Goal: Transaction & Acquisition: Book appointment/travel/reservation

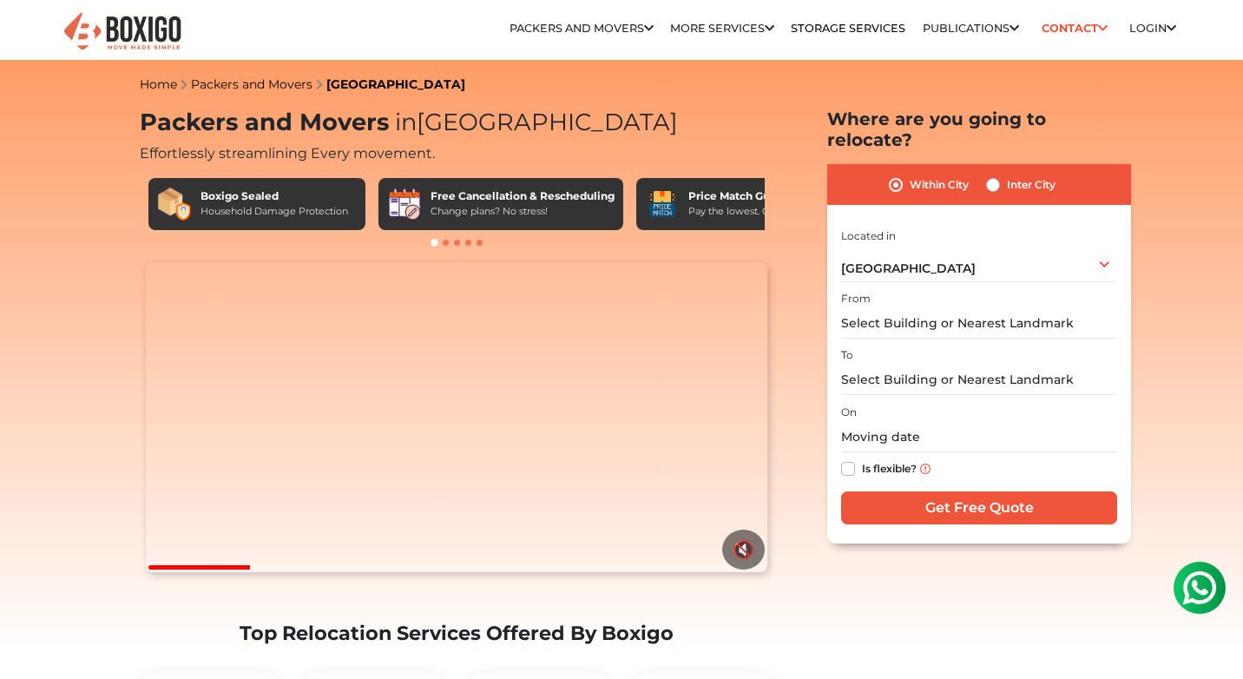
click at [444, 242] on span at bounding box center [446, 243] width 6 height 6
click at [455, 242] on span at bounding box center [457, 243] width 6 height 6
click at [468, 242] on span at bounding box center [468, 243] width 6 height 6
click at [480, 240] on span at bounding box center [480, 243] width 6 height 6
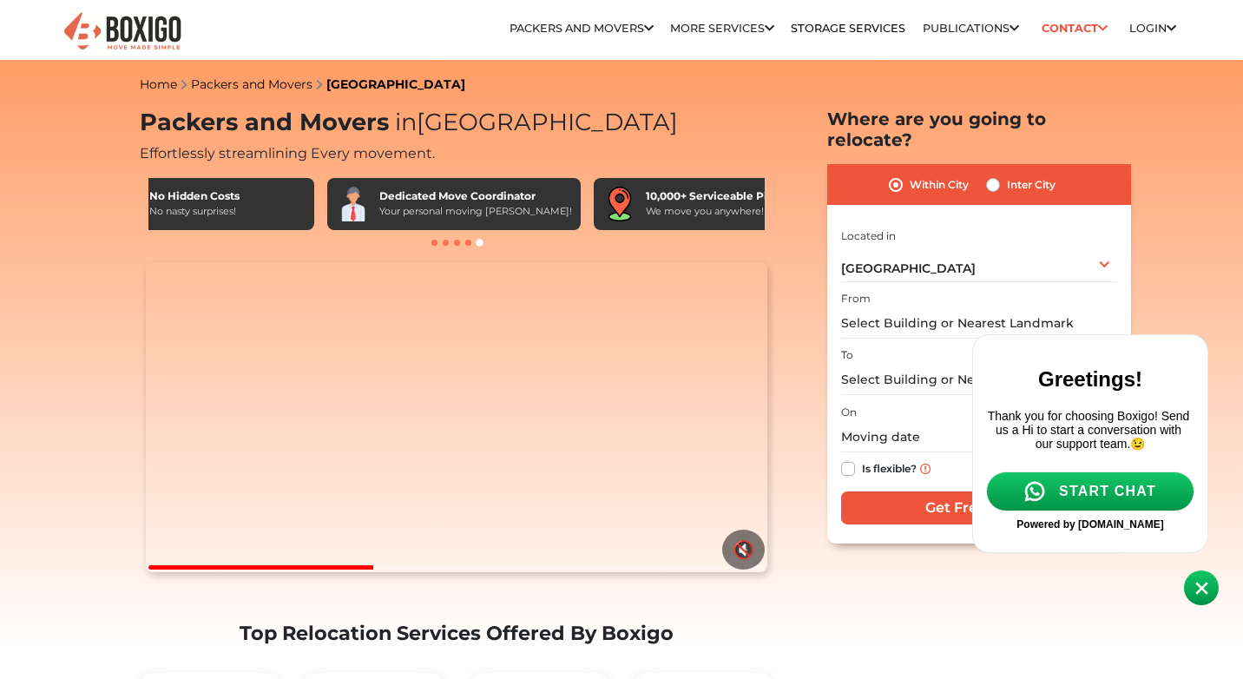
scroll to position [0, 1012]
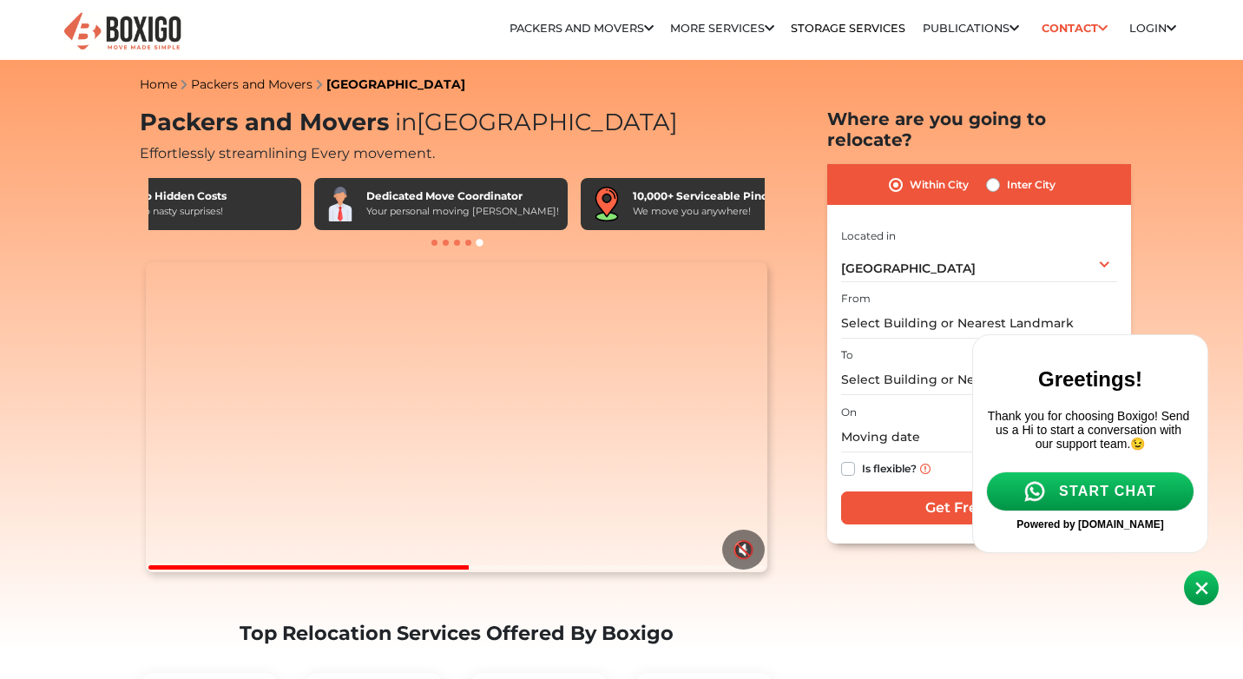
click at [1206, 597] on span at bounding box center [1201, 587] width 35 height 35
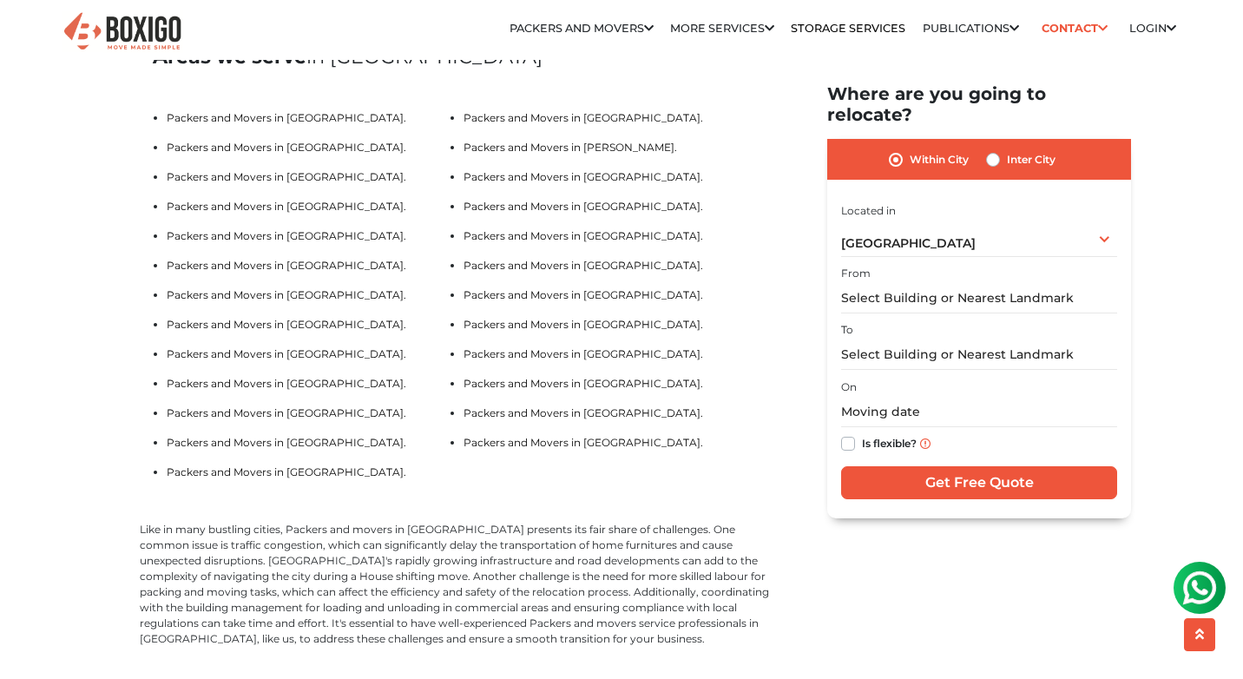
scroll to position [3675, 0]
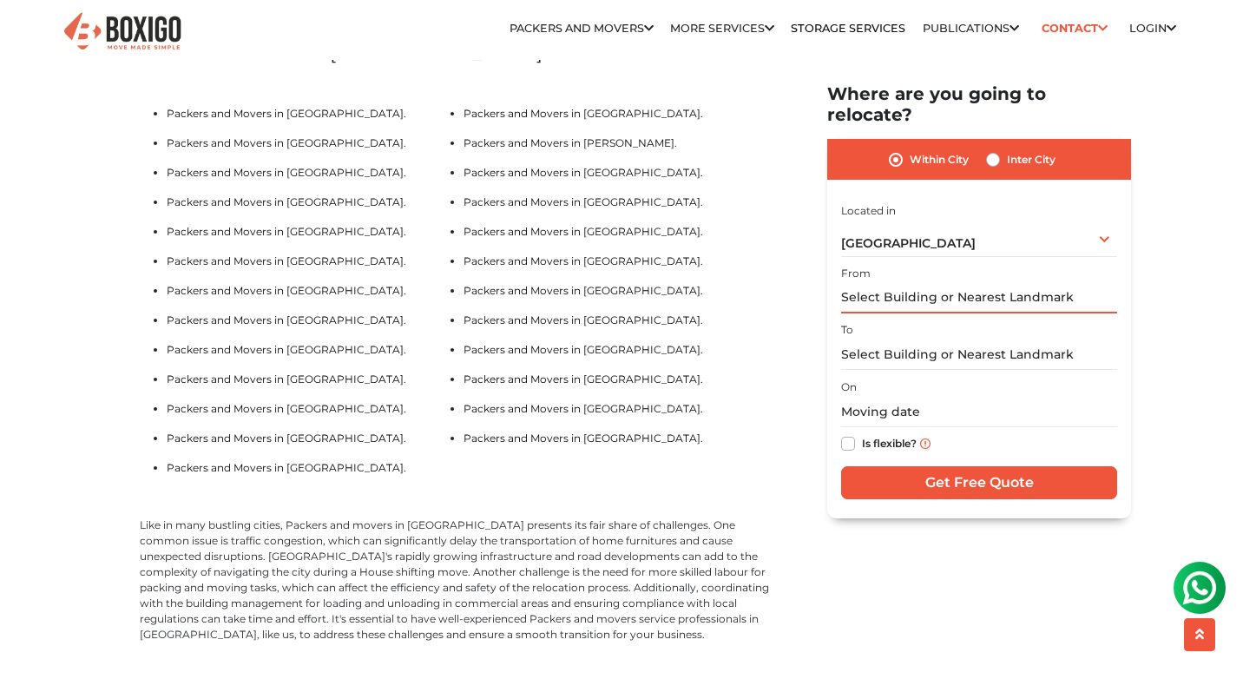
click at [901, 283] on input "text" at bounding box center [979, 298] width 276 height 30
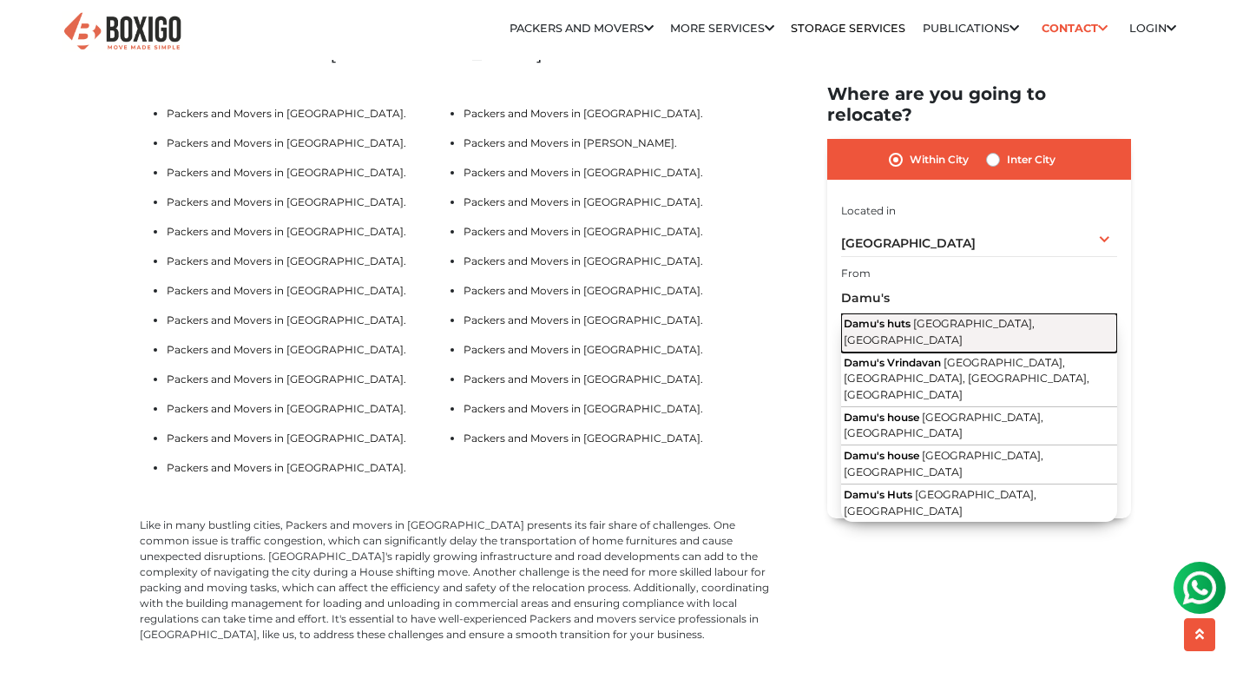
click at [958, 317] on span "[GEOGRAPHIC_DATA], [GEOGRAPHIC_DATA]" at bounding box center [939, 332] width 191 height 30
type input "Damu's huts, [GEOGRAPHIC_DATA], [GEOGRAPHIC_DATA]"
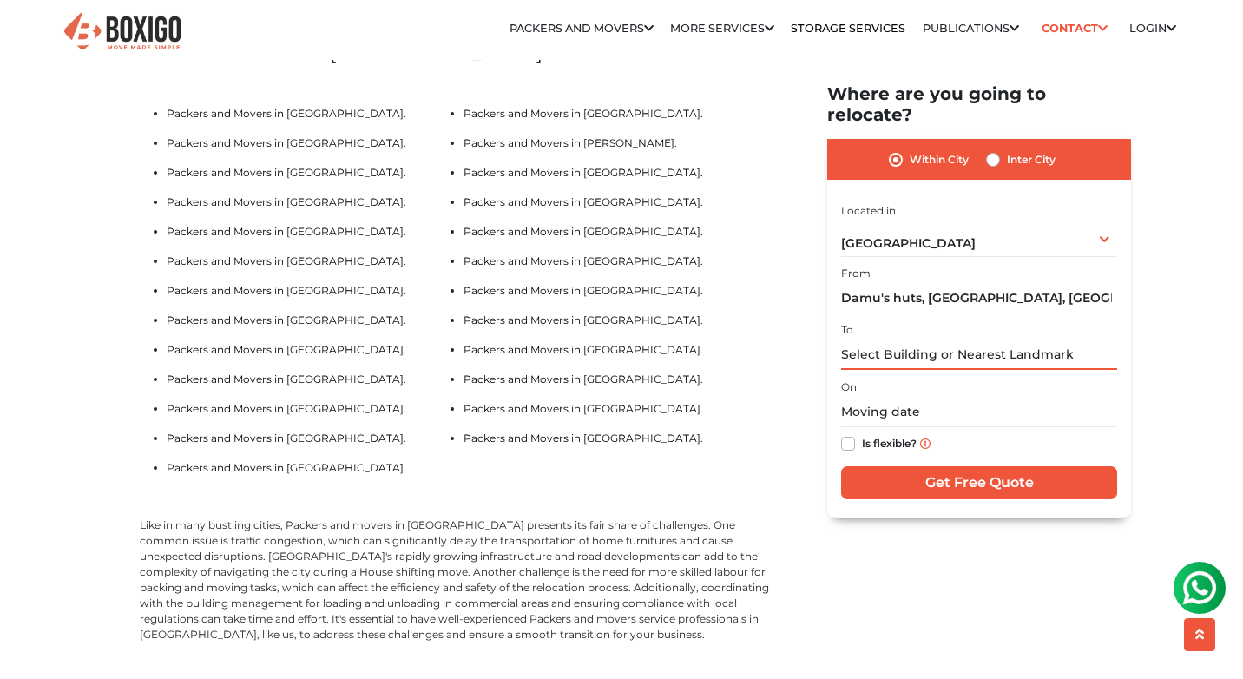
click at [908, 339] on input "text" at bounding box center [979, 354] width 276 height 30
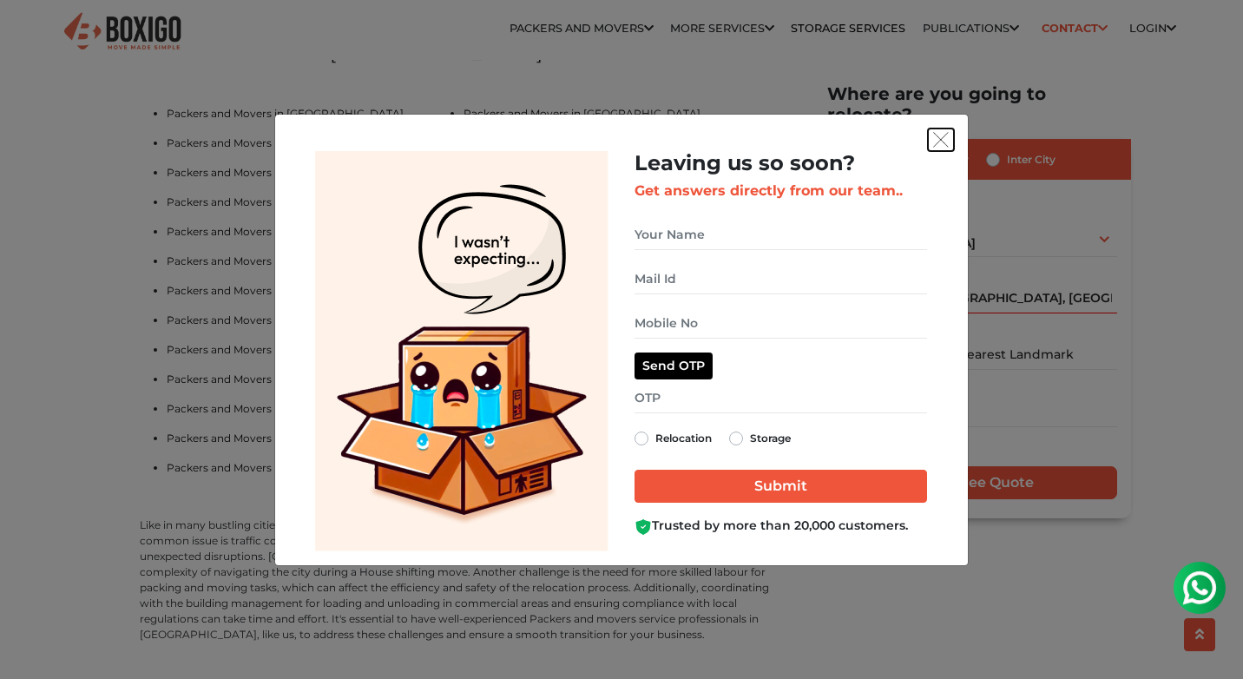
click at [944, 141] on img "get free quote dialog" at bounding box center [941, 140] width 16 height 16
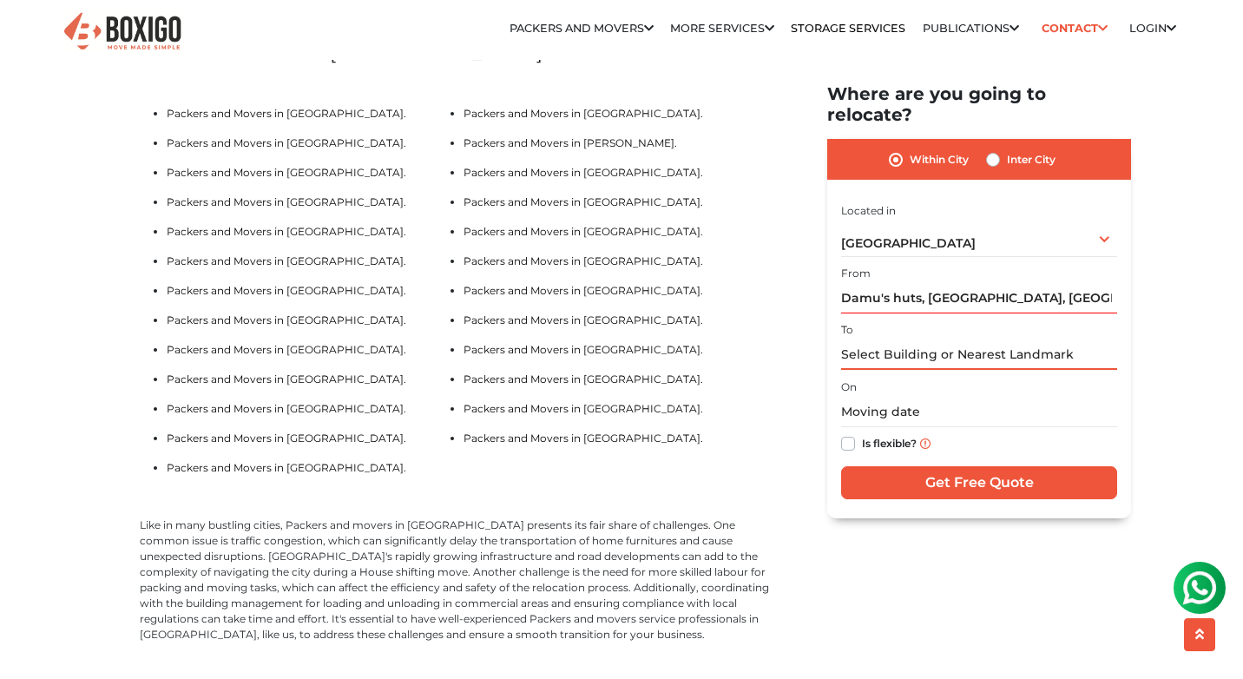
click at [920, 339] on input "text" at bounding box center [979, 354] width 276 height 30
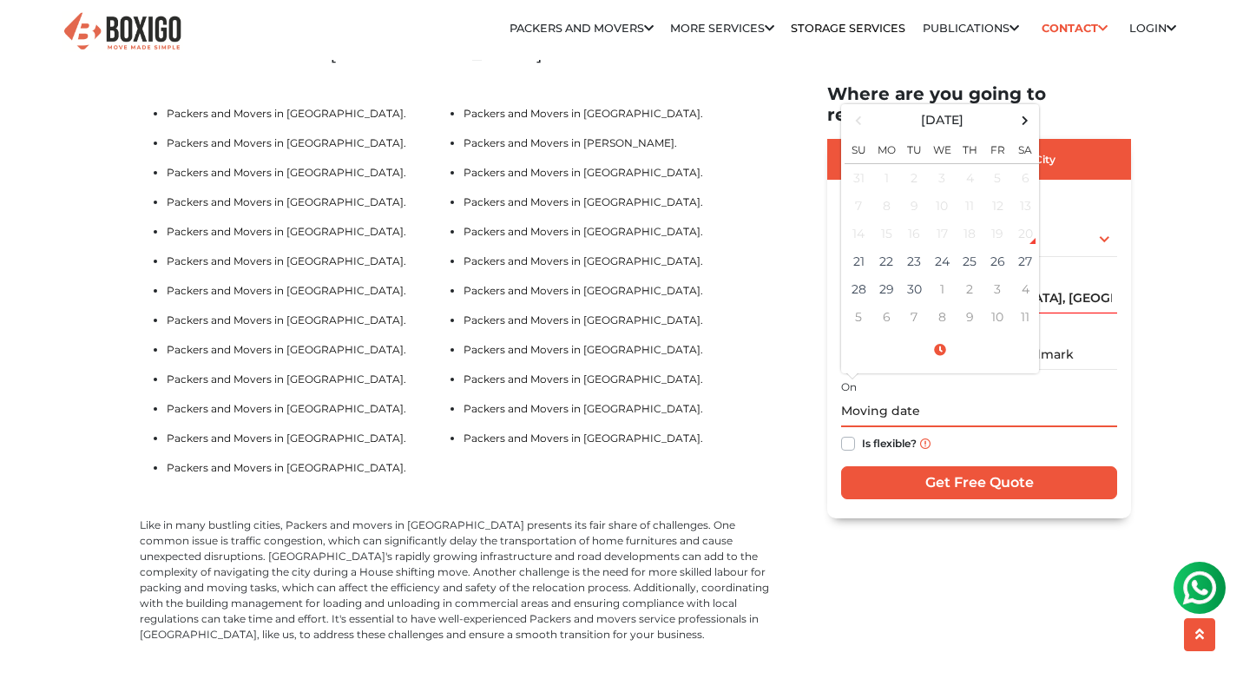
click at [900, 397] on input "text" at bounding box center [979, 412] width 276 height 30
click at [1048, 339] on input "text" at bounding box center [979, 354] width 276 height 30
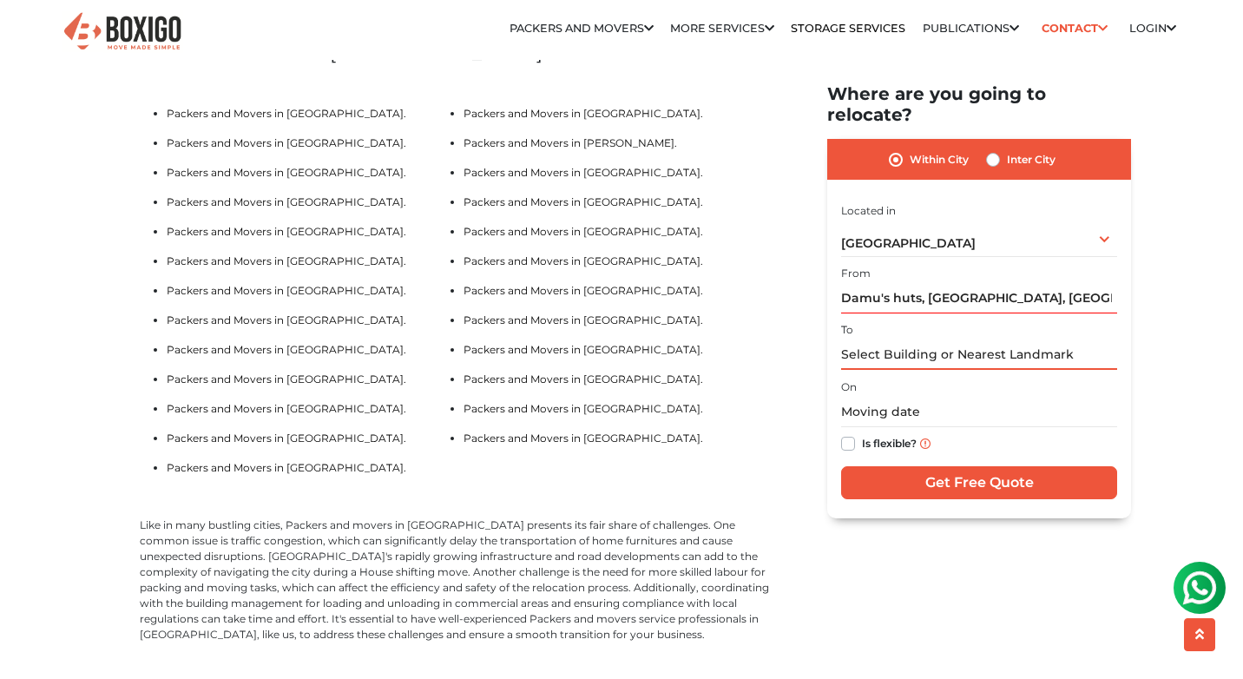
click at [1047, 339] on input "text" at bounding box center [979, 354] width 276 height 30
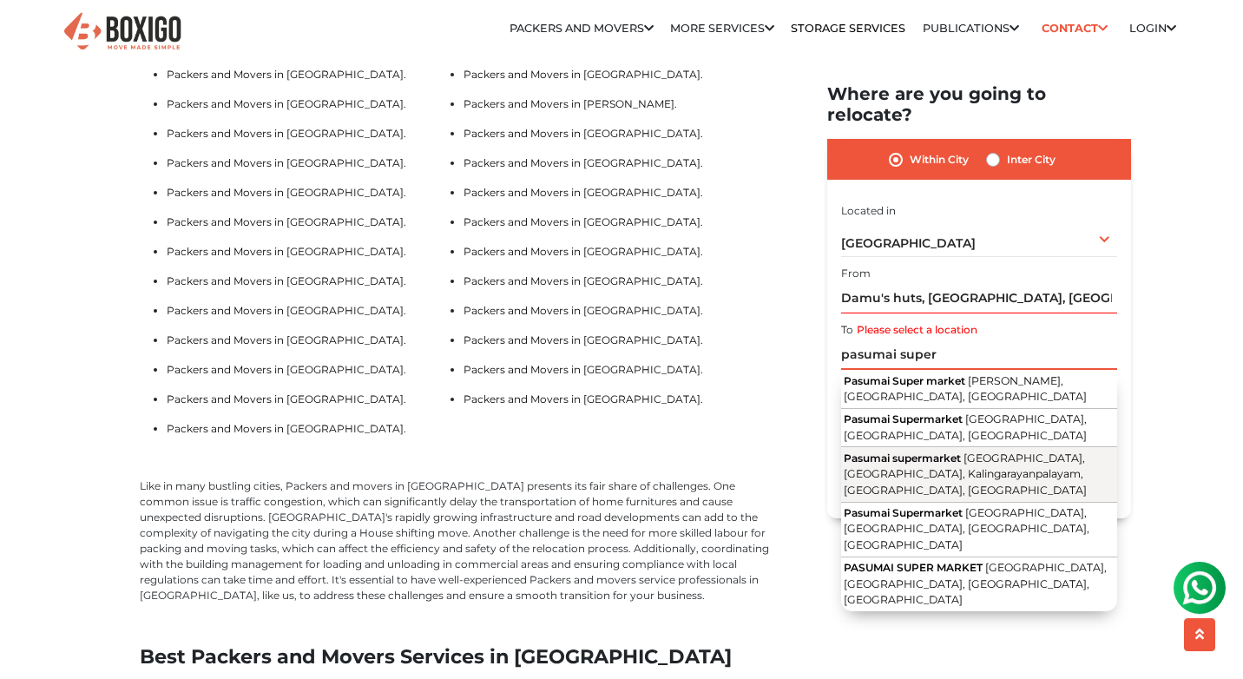
scroll to position [3715, 0]
type input "p"
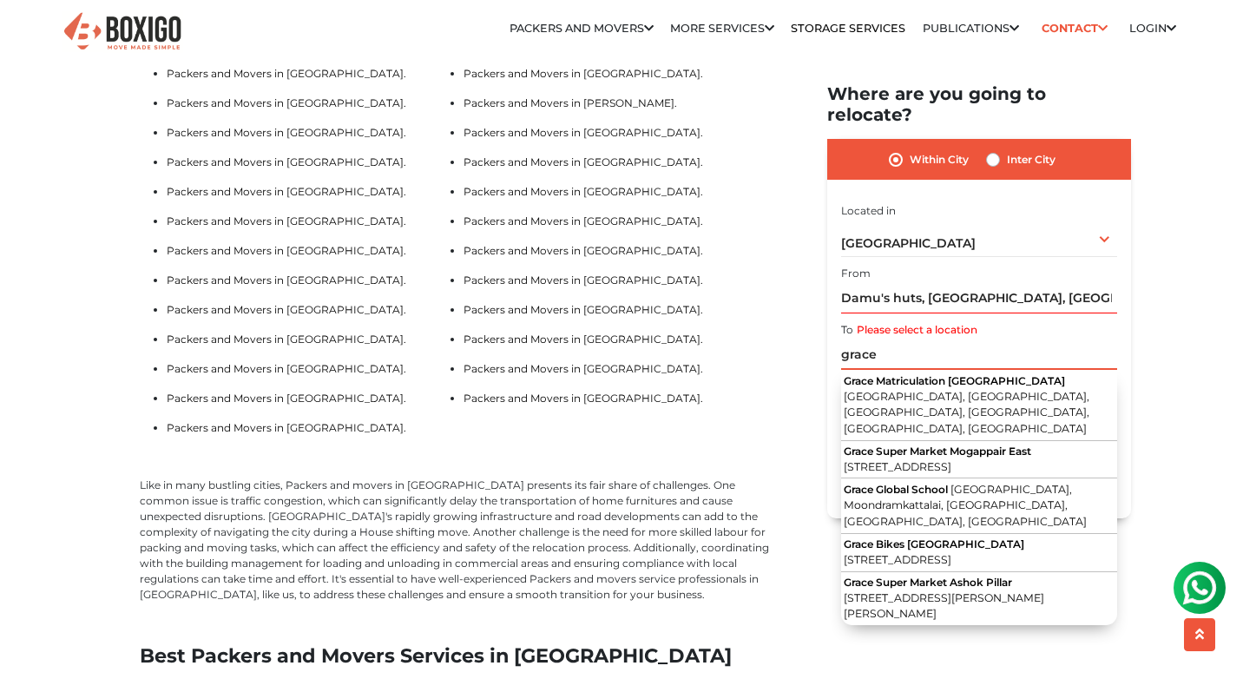
click at [924, 339] on input "grace" at bounding box center [979, 354] width 276 height 30
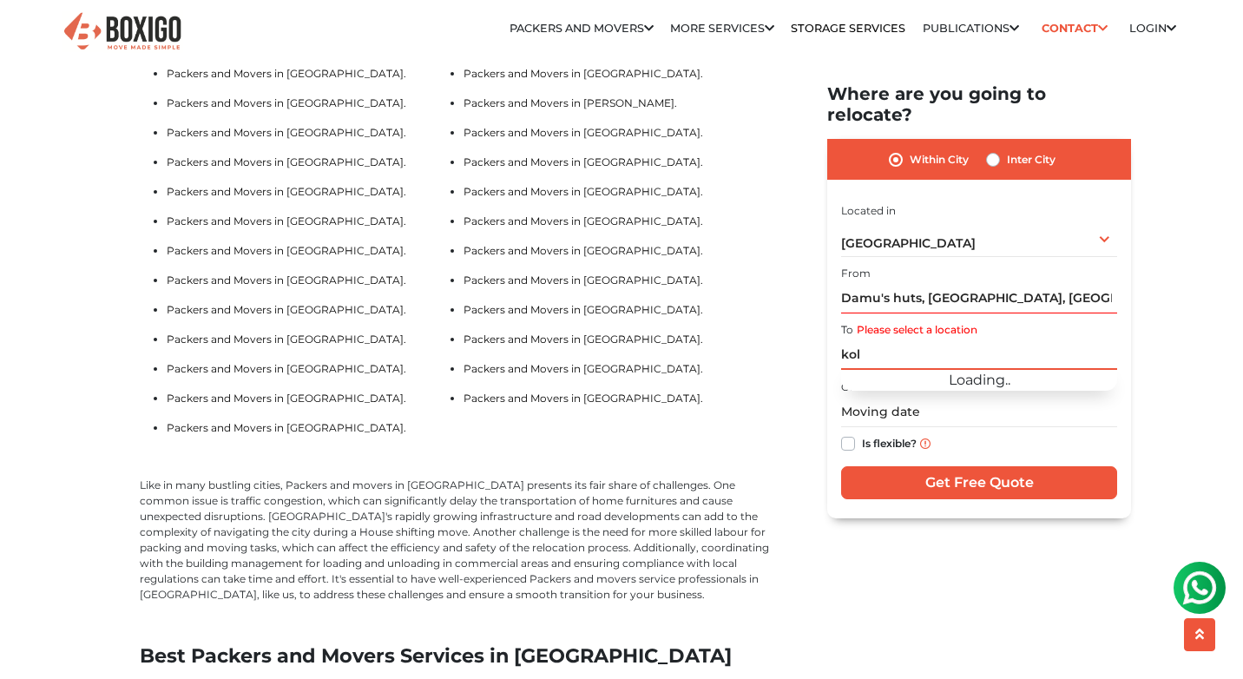
type input "kola"
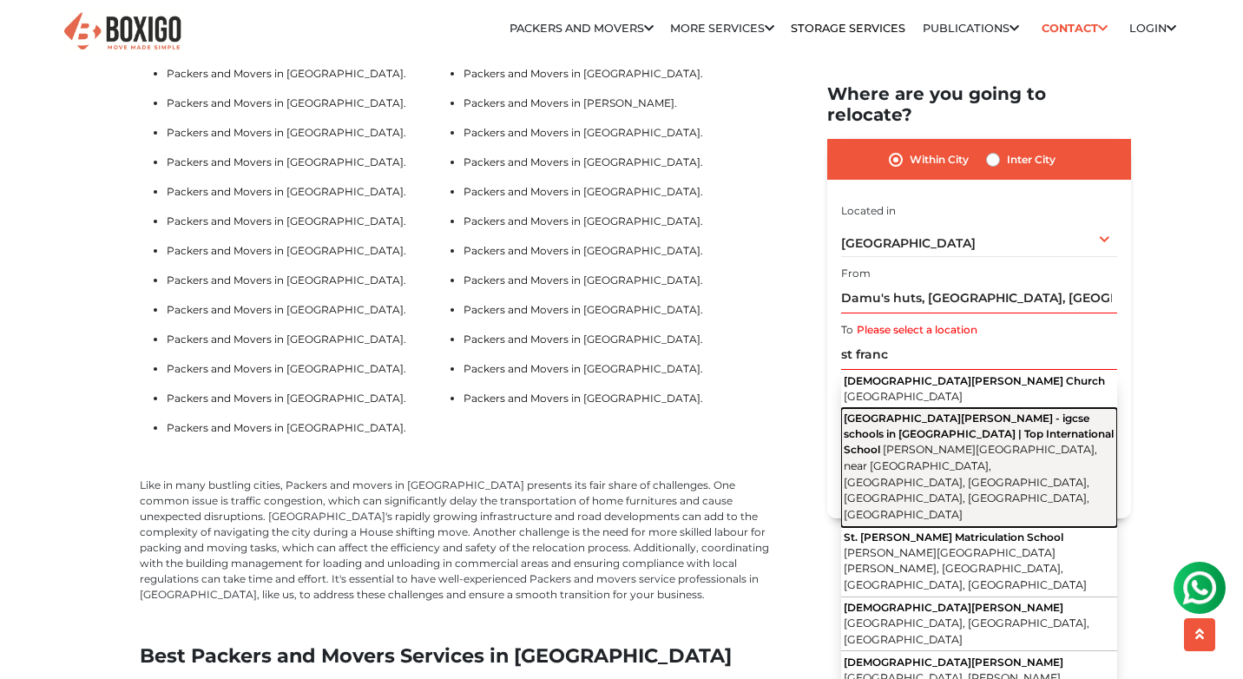
click at [916, 411] on span "[GEOGRAPHIC_DATA][PERSON_NAME] - igcse schools in [GEOGRAPHIC_DATA] | Top Inter…" at bounding box center [979, 433] width 270 height 44
type input "[GEOGRAPHIC_DATA][PERSON_NAME] - igcse schools in [GEOGRAPHIC_DATA] | [GEOGRAPH…"
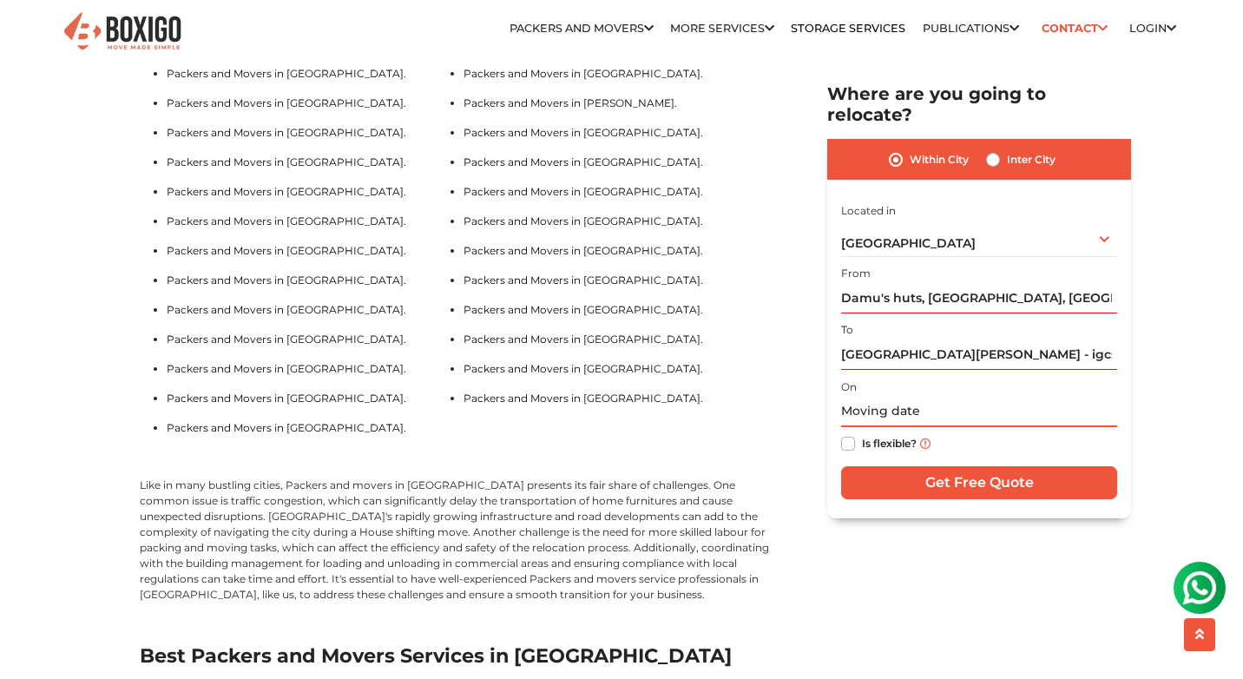
click at [893, 397] on input "text" at bounding box center [979, 412] width 276 height 30
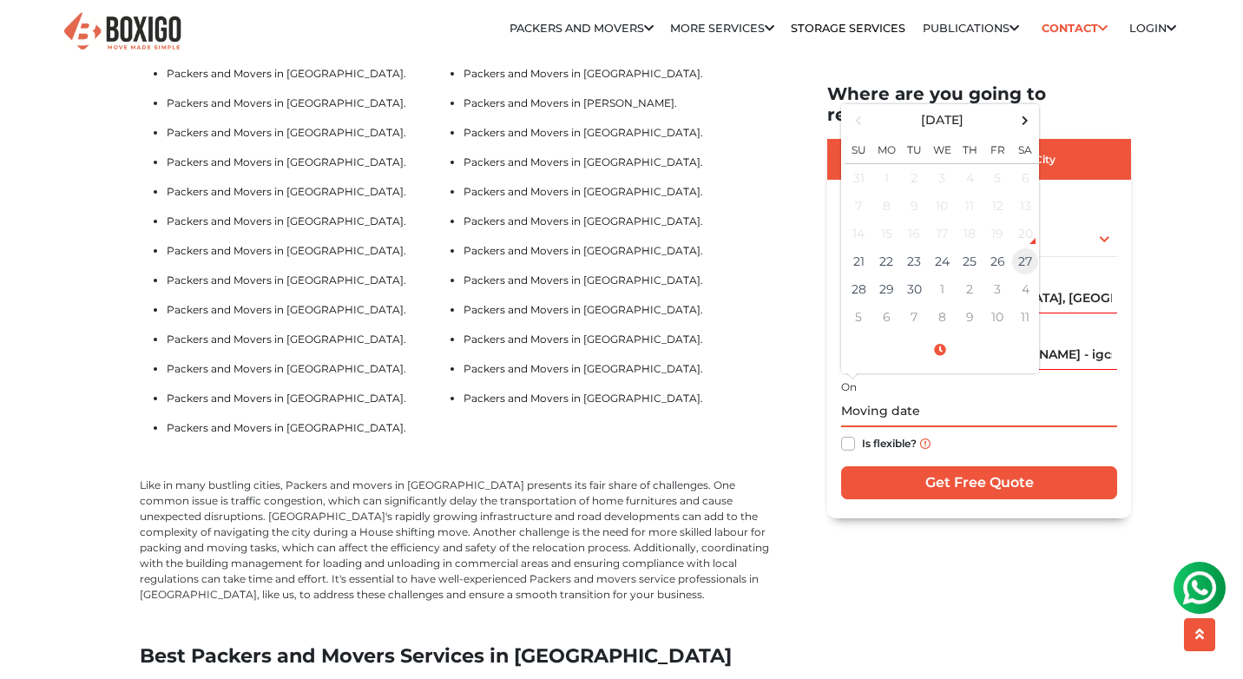
click at [1025, 247] on td "27" at bounding box center [1025, 261] width 28 height 28
type input "[DATE] 12:00 AM"
click at [927, 397] on input "[DATE] 12:00 AM" at bounding box center [979, 412] width 276 height 30
click at [1009, 397] on input "[DATE] 12:00 AM" at bounding box center [979, 412] width 276 height 30
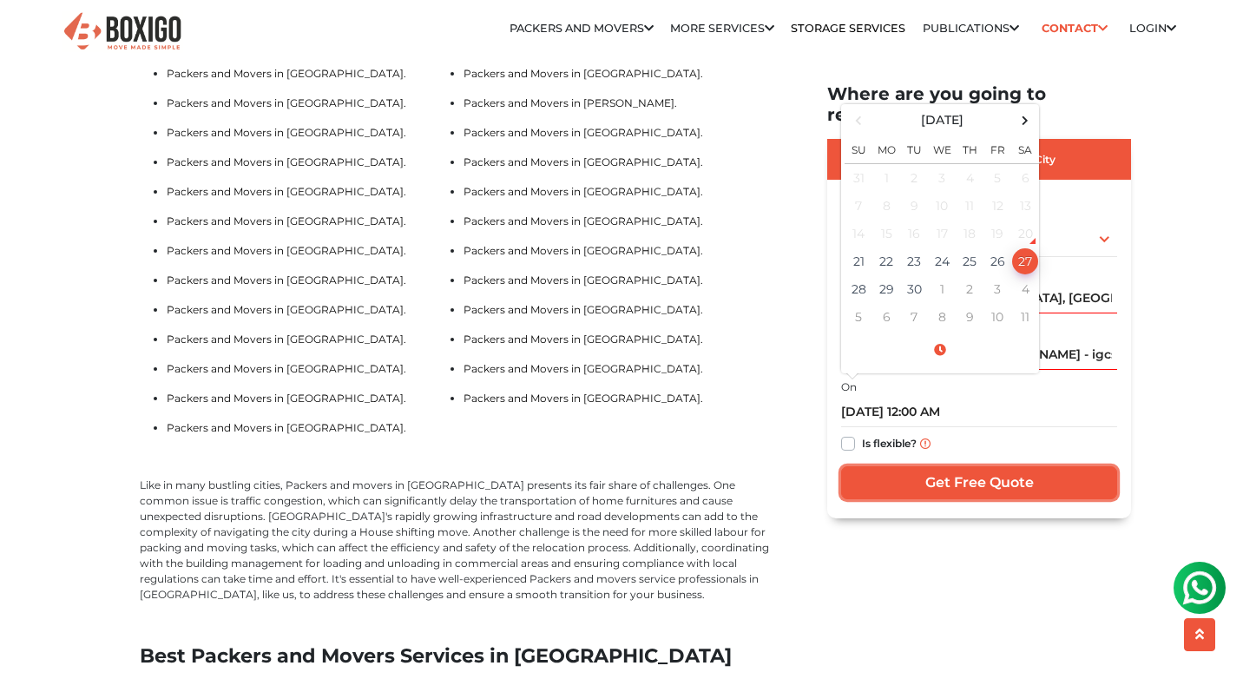
click at [970, 466] on input "Get Free Quote" at bounding box center [979, 482] width 276 height 33
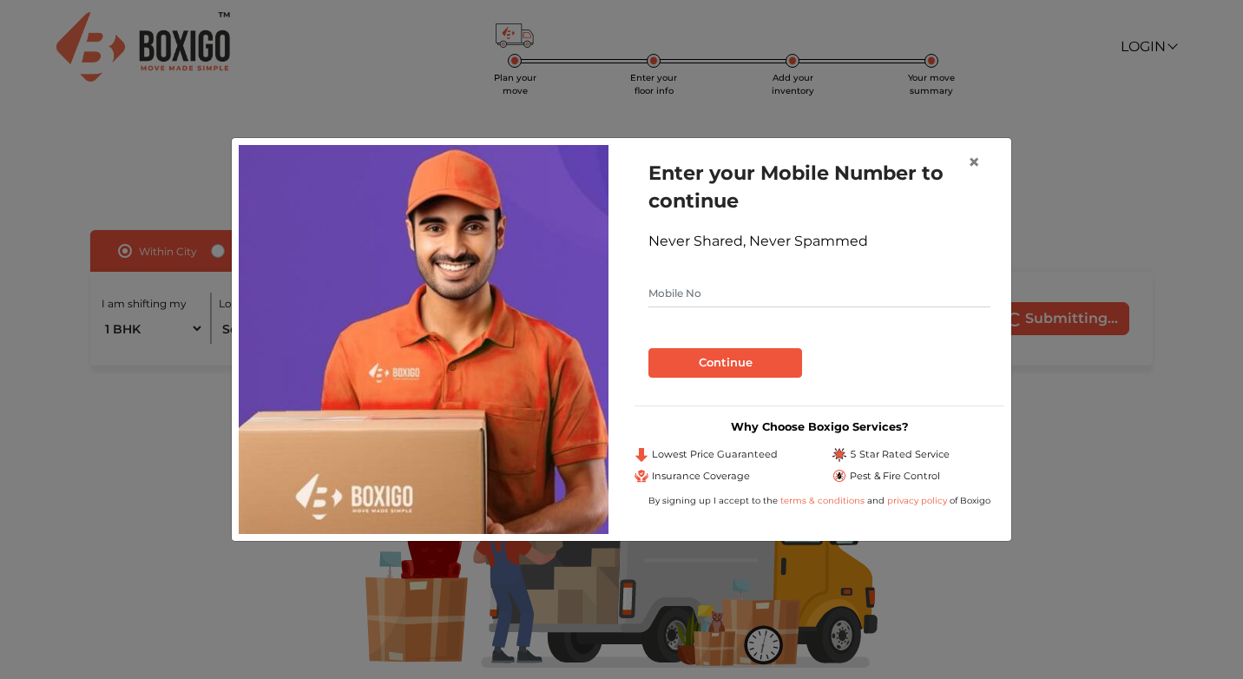
click at [805, 290] on input "text" at bounding box center [819, 293] width 342 height 28
type input "9003294581"
click at [782, 366] on button "Continue" at bounding box center [725, 363] width 154 height 30
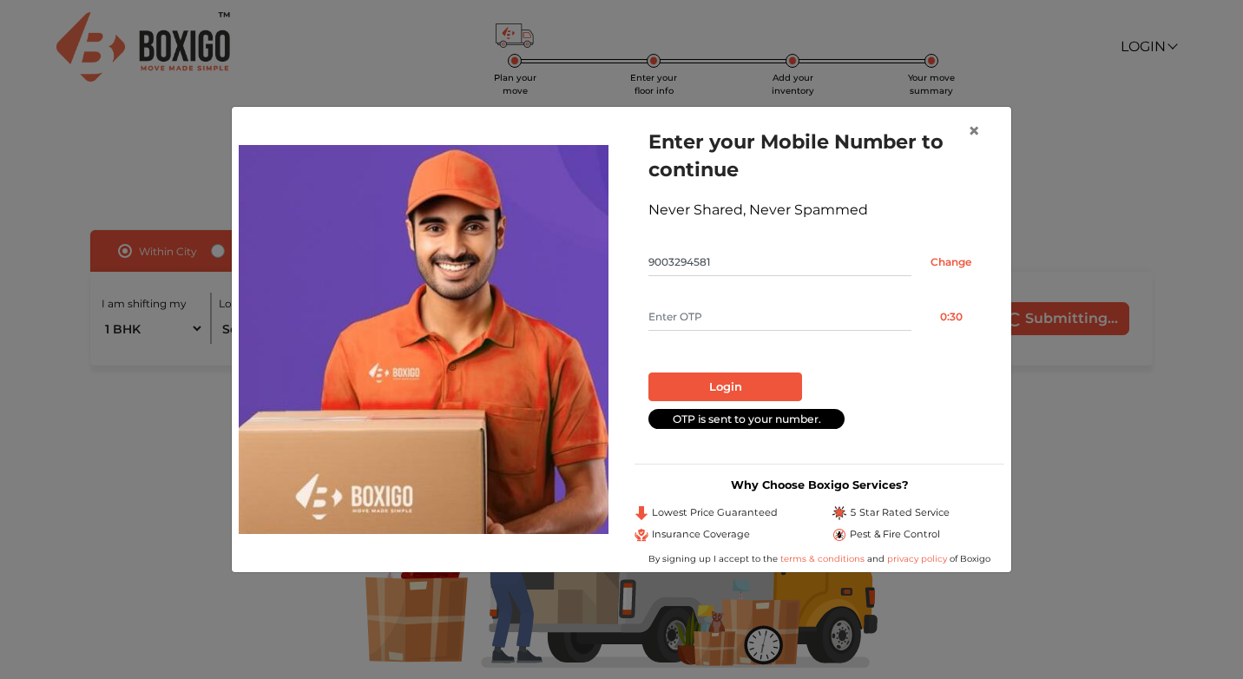
click at [763, 314] on input "text" at bounding box center [779, 317] width 263 height 28
type input "1333"
click at [762, 373] on button "Login" at bounding box center [725, 387] width 154 height 30
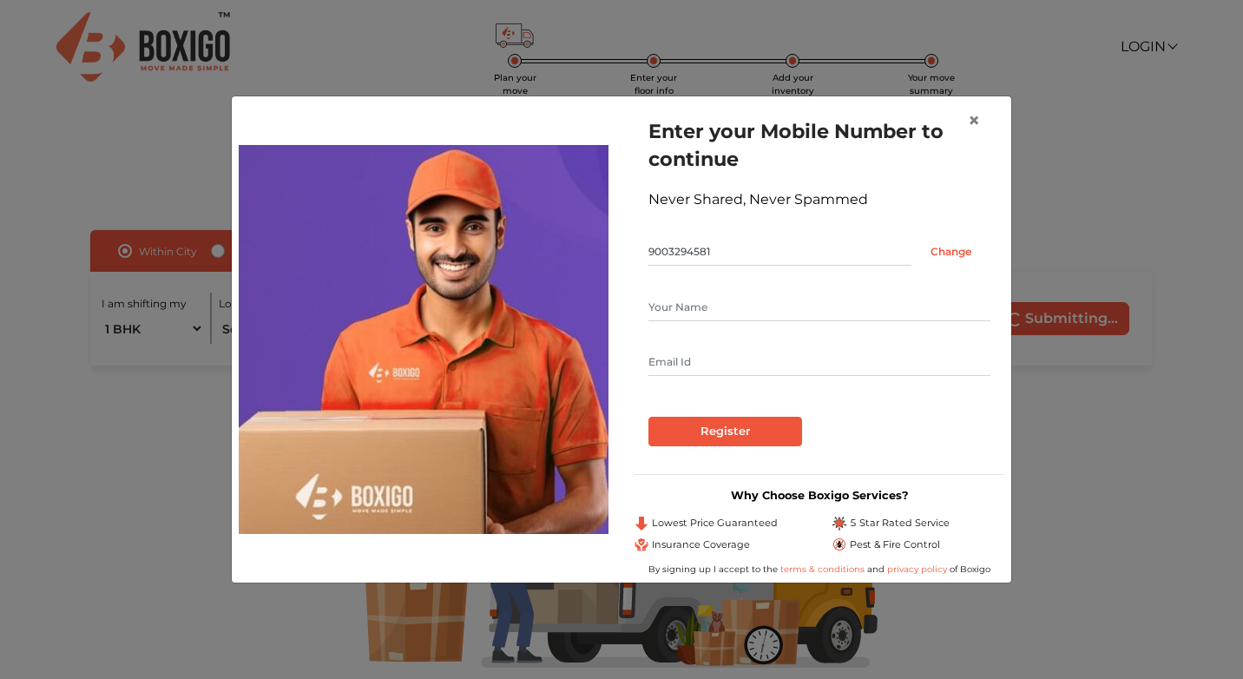
click at [841, 308] on input "text" at bounding box center [819, 307] width 342 height 28
type input "Satish"
type input "[EMAIL_ADDRESS][DOMAIN_NAME]"
click at [747, 439] on input "Register" at bounding box center [725, 432] width 154 height 30
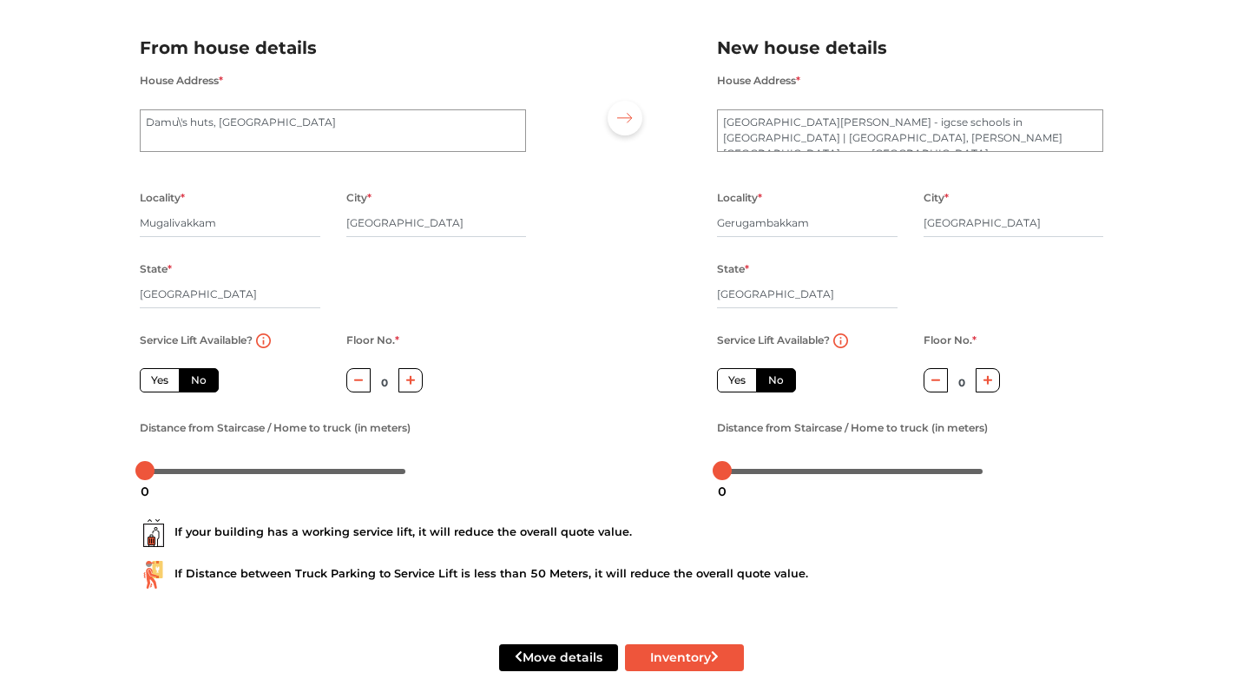
scroll to position [145, 0]
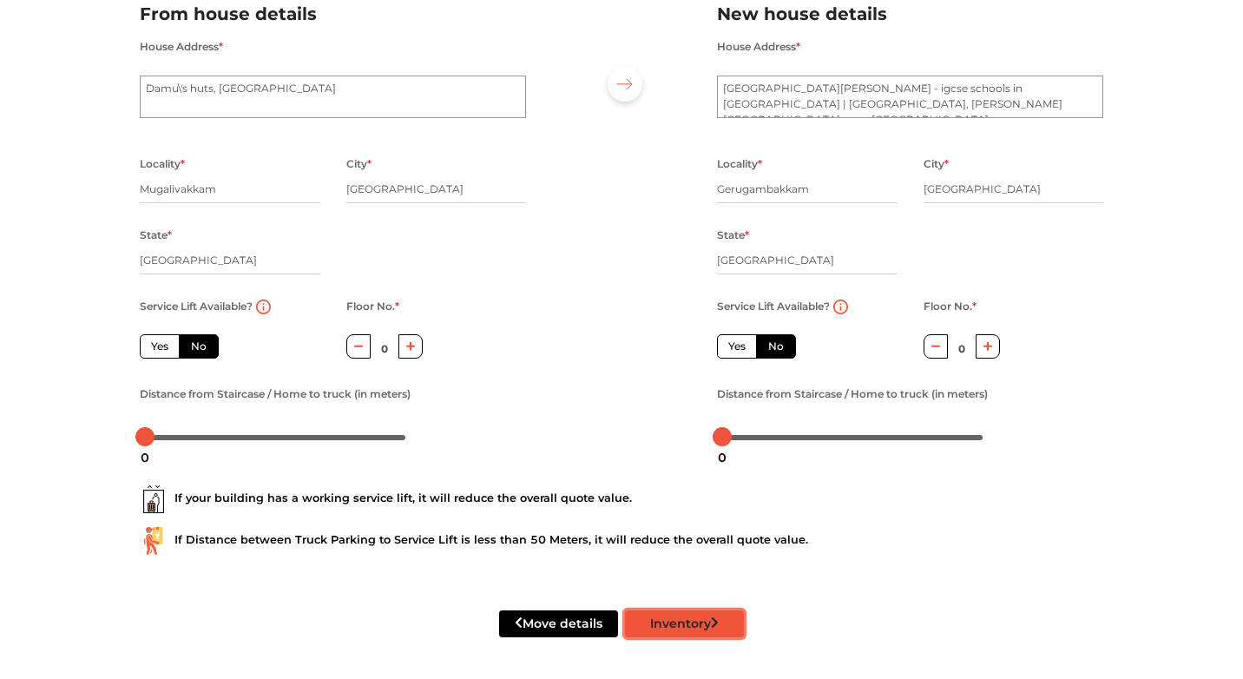
click at [680, 616] on button "Inventory" at bounding box center [684, 623] width 119 height 27
radio input "true"
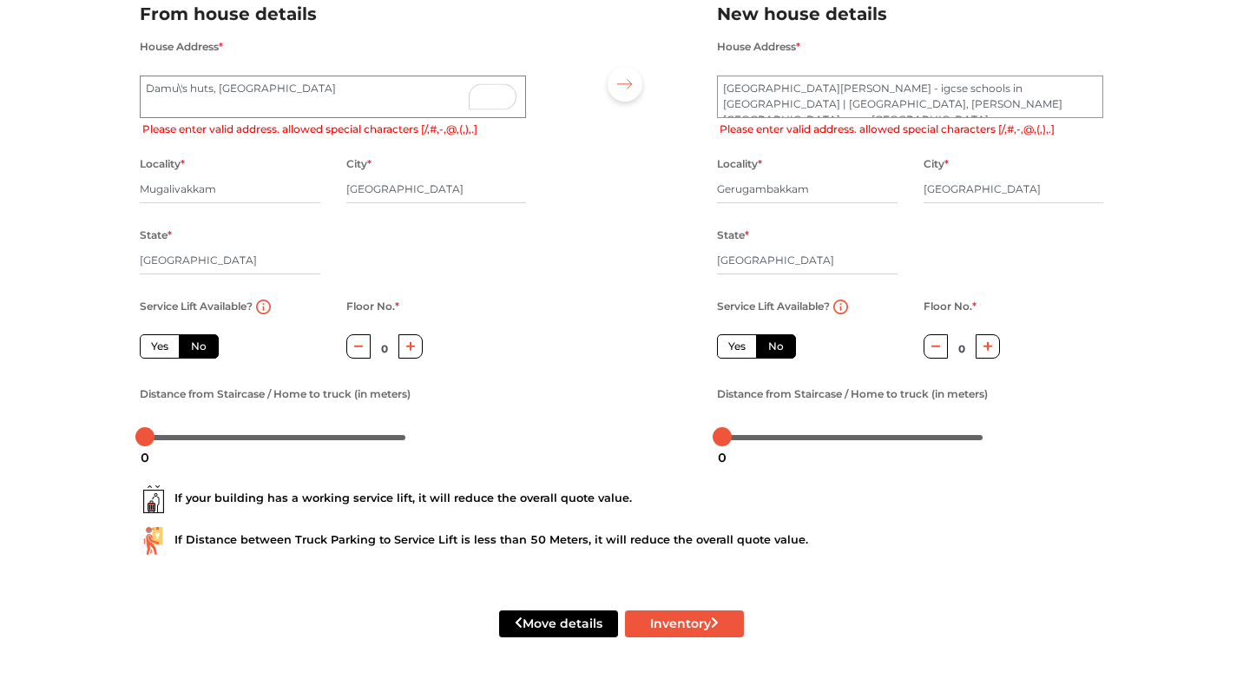
click at [181, 93] on textarea "Damu\'s huts, [GEOGRAPHIC_DATA]" at bounding box center [333, 97] width 386 height 43
click at [360, 85] on textarea "Damu\'s huts, [GEOGRAPHIC_DATA]" at bounding box center [333, 97] width 386 height 43
click at [218, 89] on textarea "Damu\'s huts, [GEOGRAPHIC_DATA]" at bounding box center [333, 97] width 386 height 43
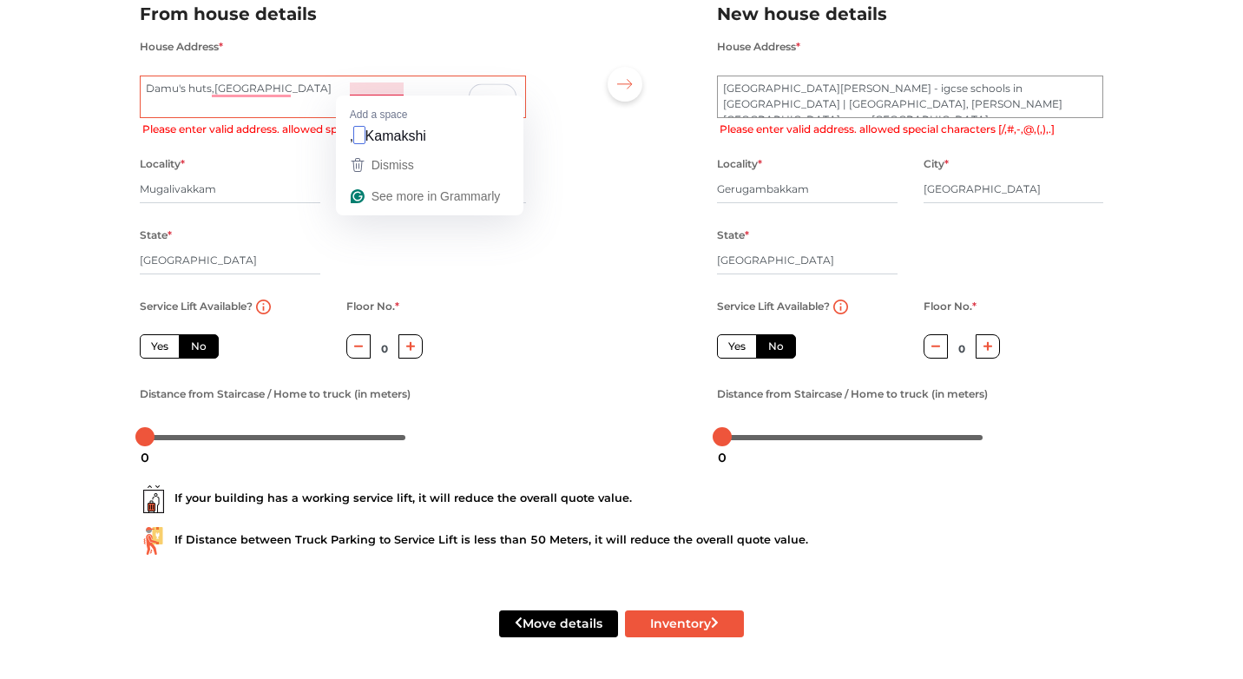
type textarea "Damu's huts,[GEOGRAPHIC_DATA]"
click at [615, 258] on div at bounding box center [621, 218] width 165 height 478
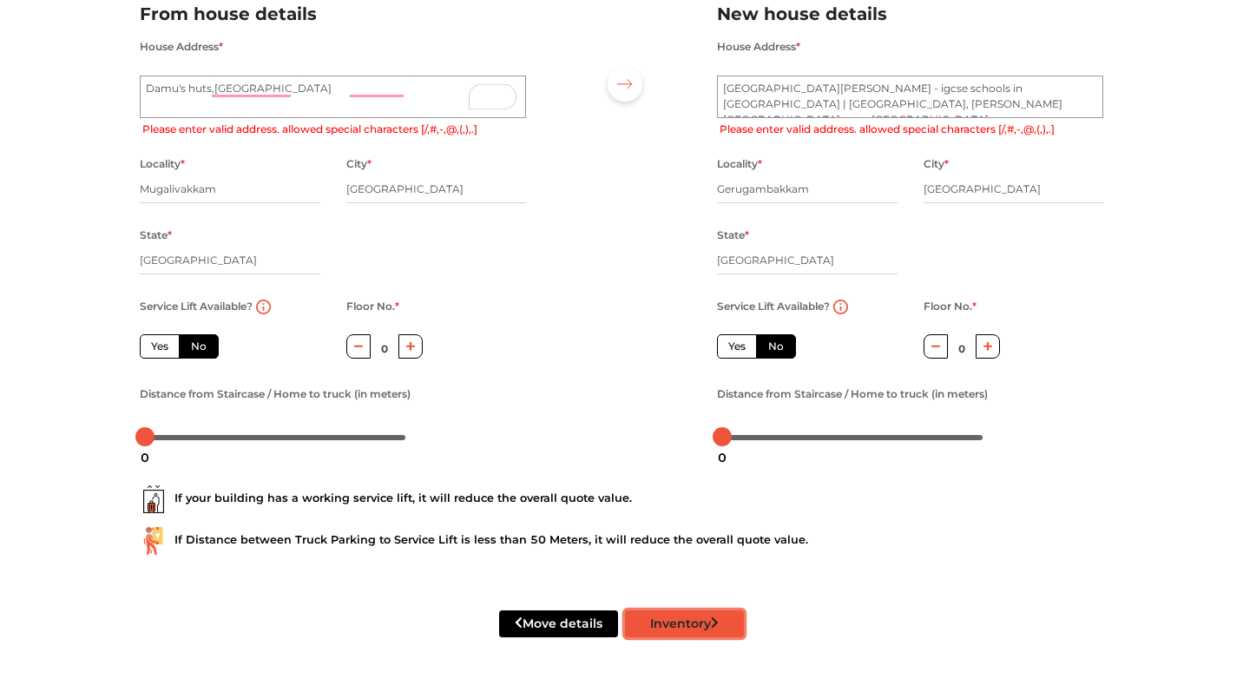
click at [693, 620] on button "Inventory" at bounding box center [684, 623] width 119 height 27
radio input "true"
click at [326, 86] on textarea "Damu\'s huts, [GEOGRAPHIC_DATA]" at bounding box center [333, 97] width 386 height 43
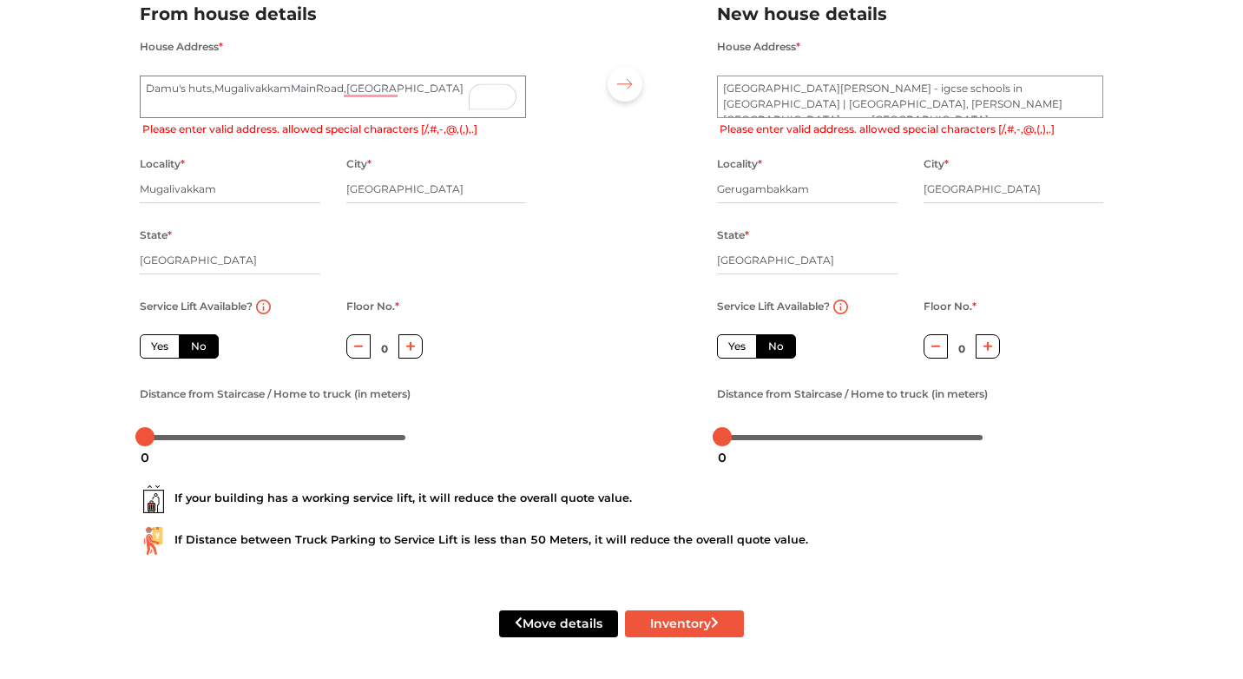
click at [191, 90] on textarea "Damu\'s huts, [GEOGRAPHIC_DATA]" at bounding box center [333, 97] width 386 height 43
click at [400, 87] on textarea "Damu\'s huts, [GEOGRAPHIC_DATA]" at bounding box center [333, 97] width 386 height 43
type textarea "Damu'shuts,MugalivakkamMainRoad,[GEOGRAPHIC_DATA]"
click at [678, 625] on button "Inventory" at bounding box center [684, 623] width 119 height 27
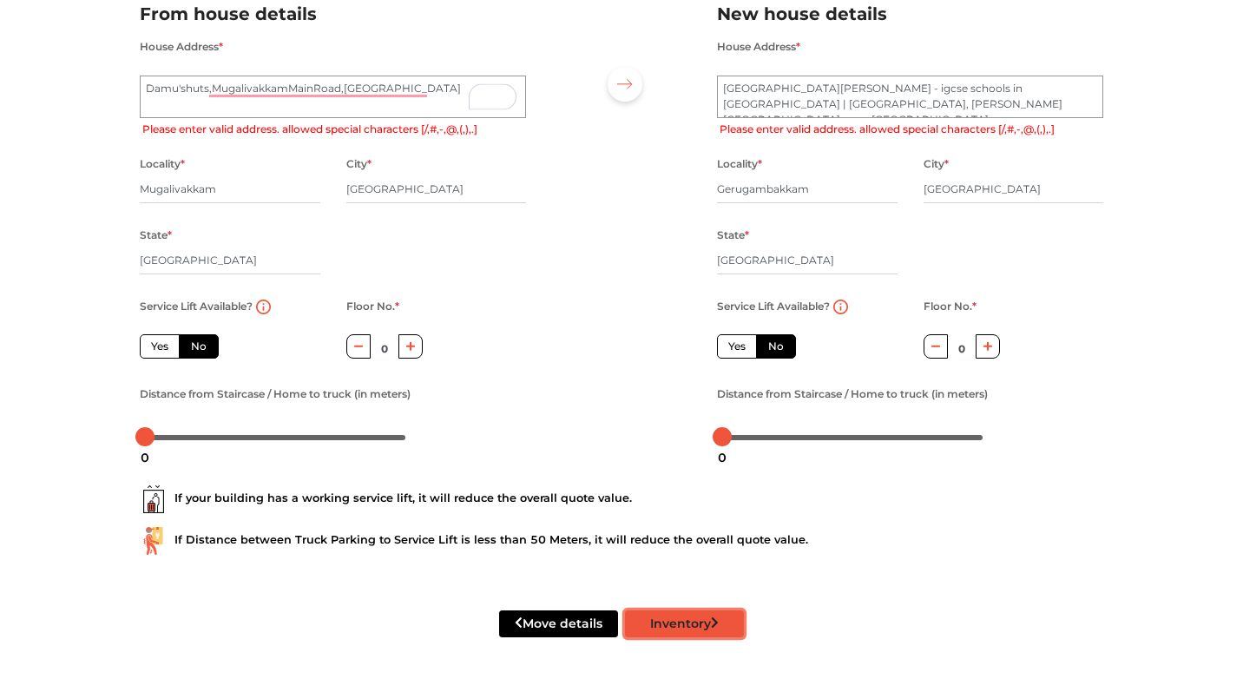
click at [678, 625] on button "Inventory" at bounding box center [684, 623] width 119 height 27
radio input "true"
click at [187, 87] on textarea "Damu\'s huts, [GEOGRAPHIC_DATA]" at bounding box center [333, 97] width 386 height 43
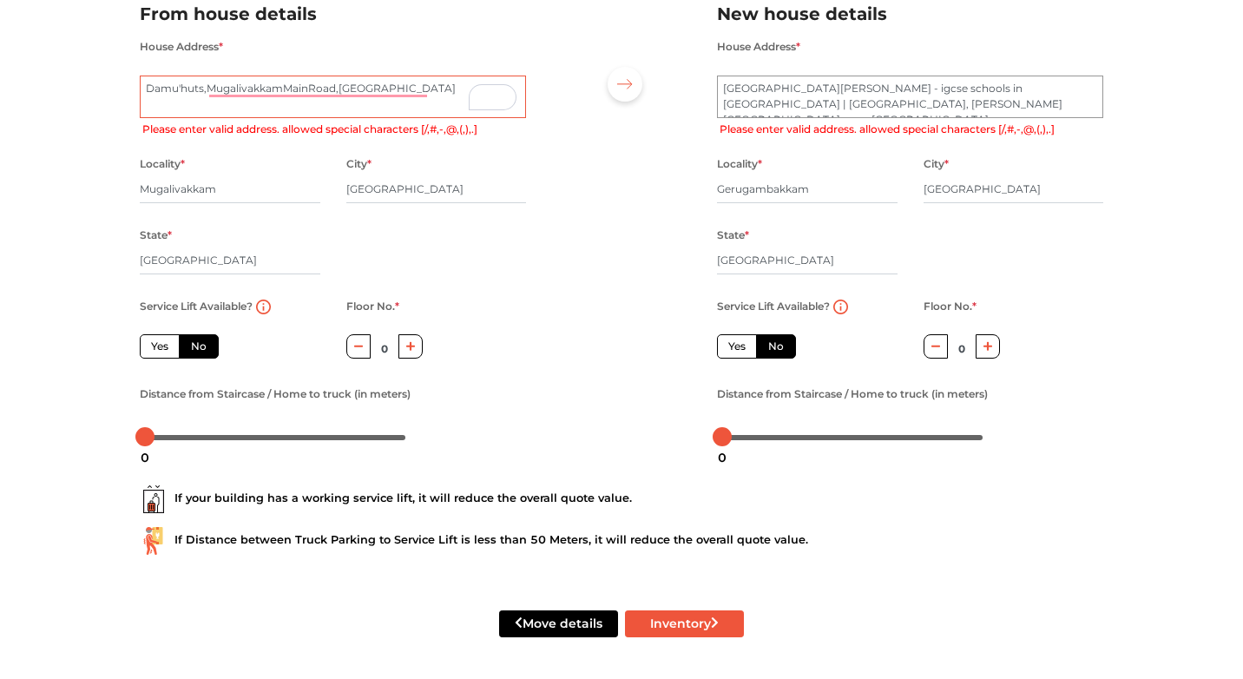
type textarea "Damuhuts,MugalivakkamMainRoad,[GEOGRAPHIC_DATA]"
radio input "true"
click at [207, 86] on textarea "Damu\'s huts, [GEOGRAPHIC_DATA]" at bounding box center [333, 97] width 386 height 43
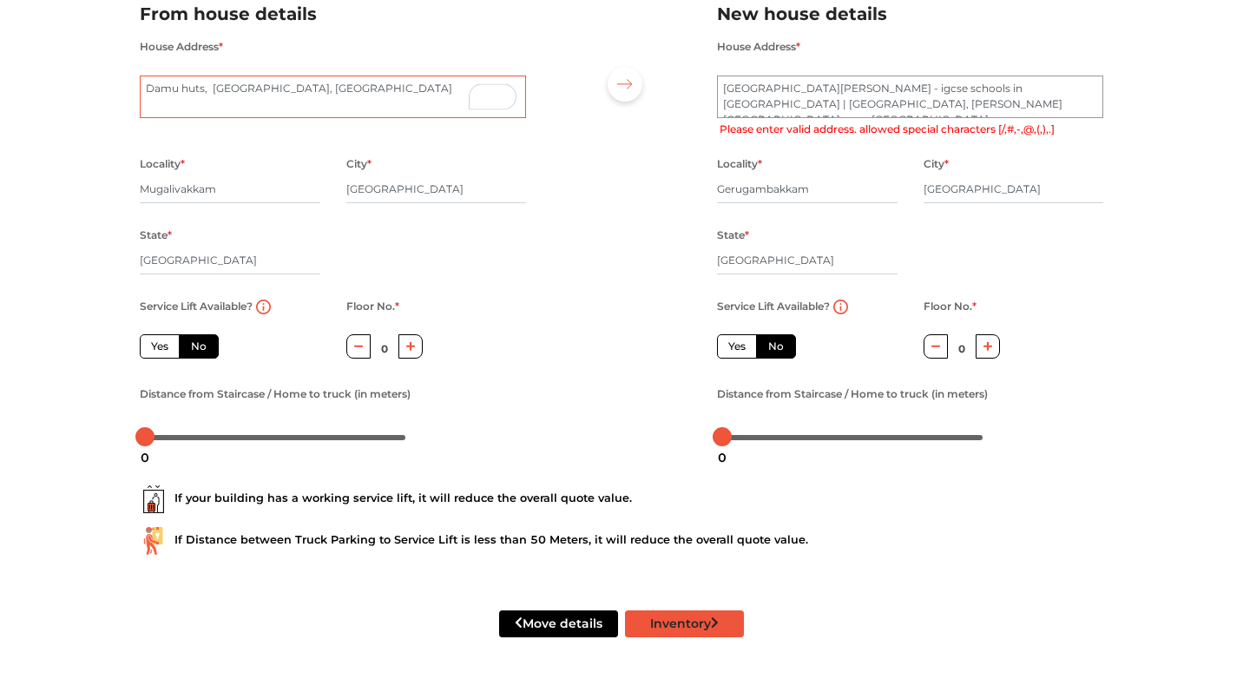
type textarea "Damu huts, [GEOGRAPHIC_DATA], [GEOGRAPHIC_DATA]"
click at [683, 617] on button "Inventory" at bounding box center [684, 623] width 119 height 27
drag, startPoint x: 884, startPoint y: 88, endPoint x: 830, endPoint y: 105, distance: 57.4
click at [830, 105] on textarea "St Francis International School - igcse schools in chennai | Top International …" at bounding box center [910, 97] width 386 height 43
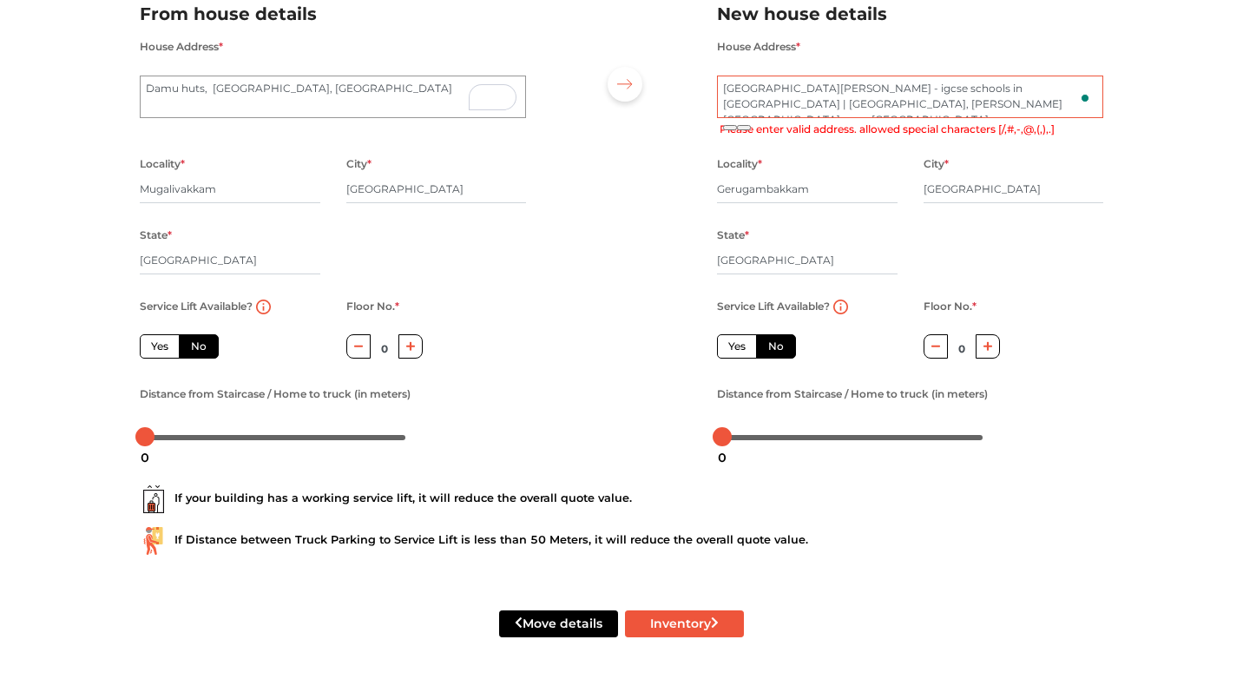
radio input "true"
type textarea "St Francis International School, Anna Main Road, near Porur, Post, Kolapakkam"
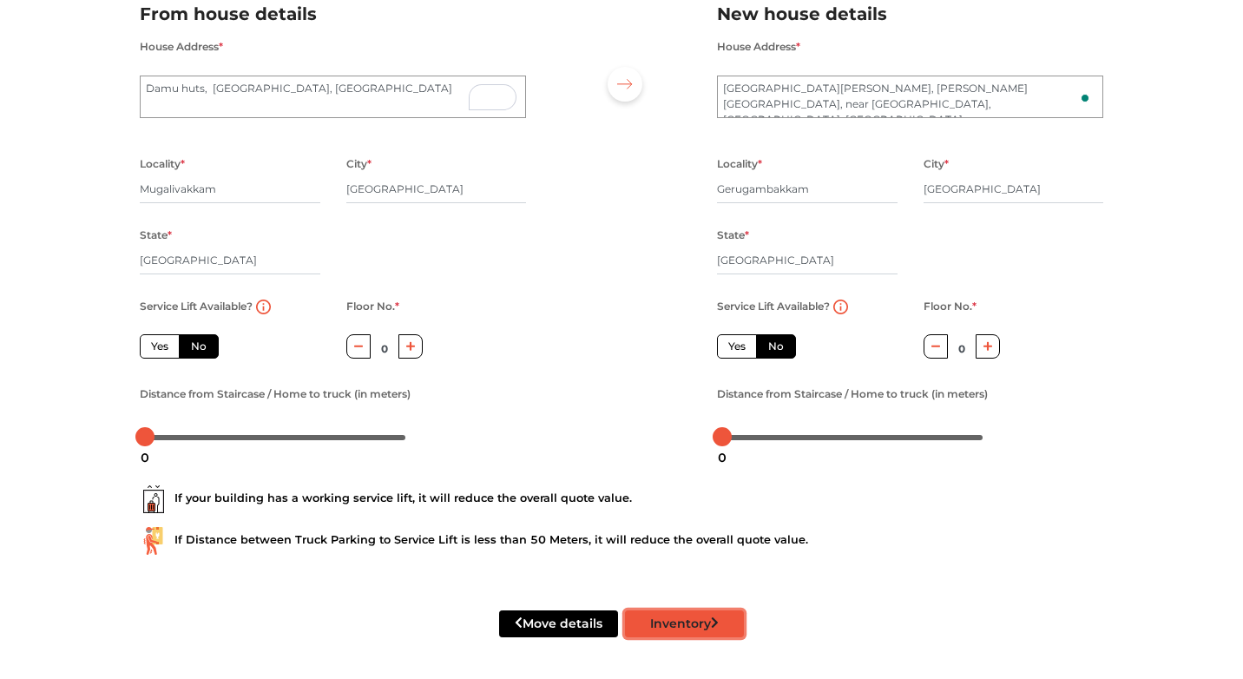
click at [709, 621] on button "Inventory" at bounding box center [684, 623] width 119 height 27
radio input "true"
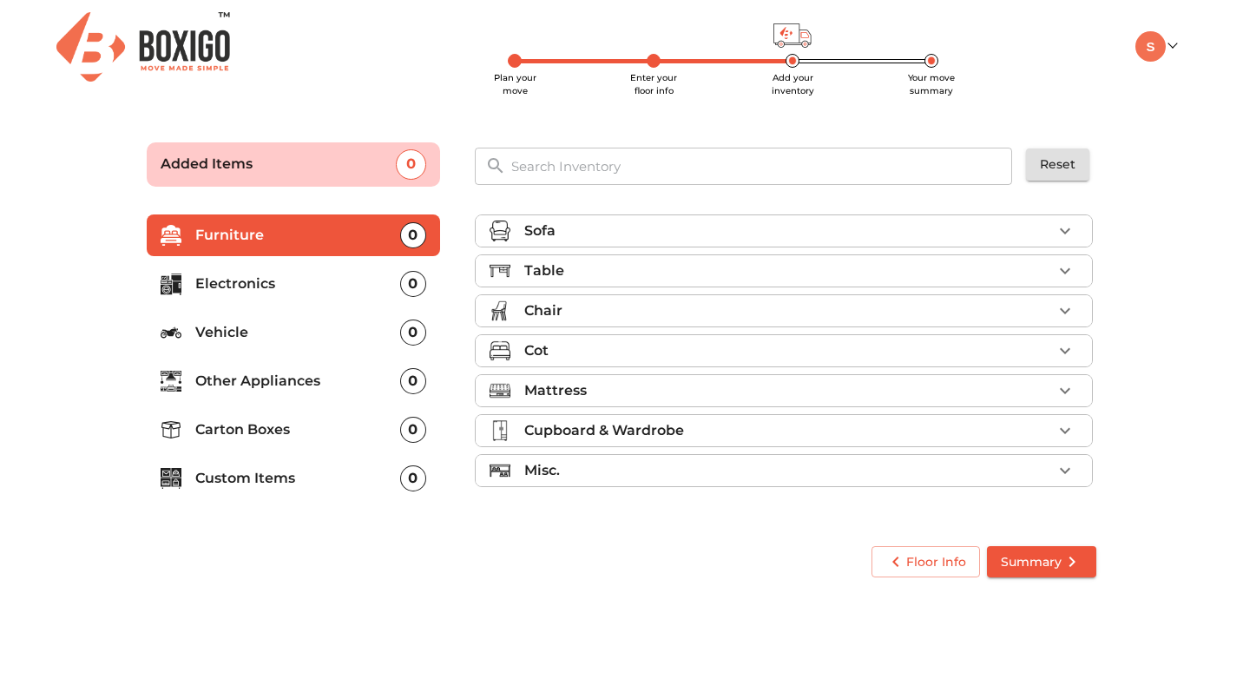
click at [644, 227] on div "Sofa" at bounding box center [788, 230] width 528 height 21
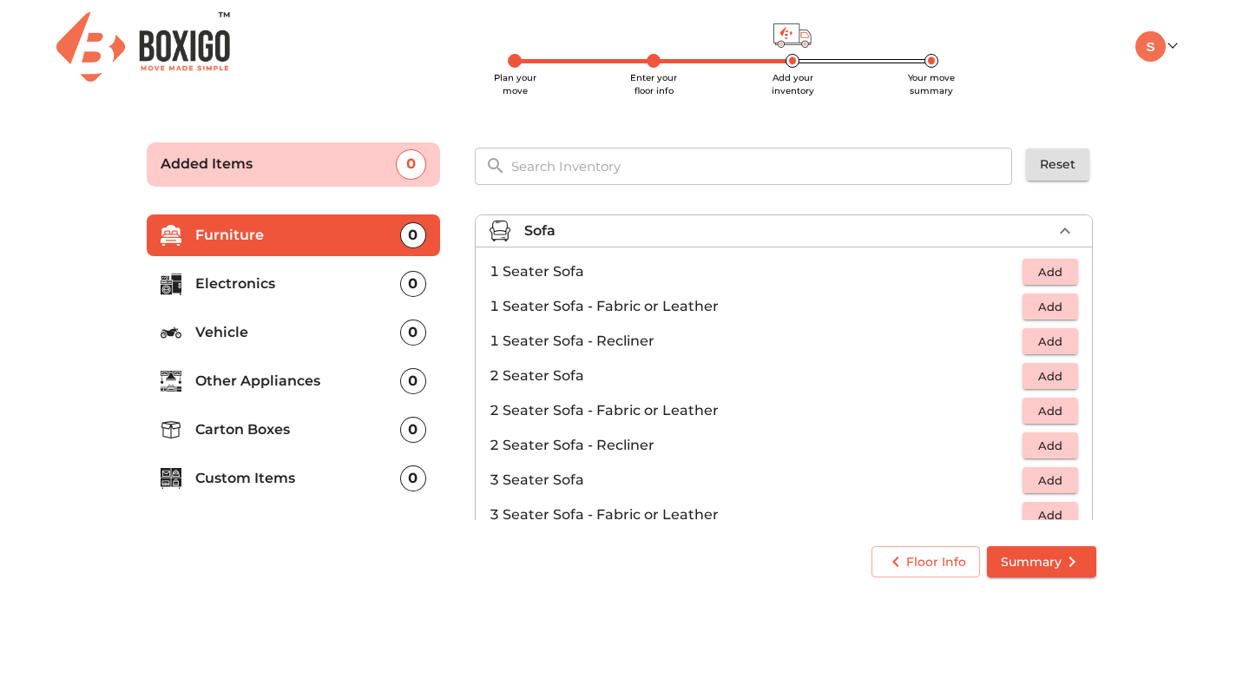
click at [644, 227] on div "Sofa" at bounding box center [788, 230] width 528 height 21
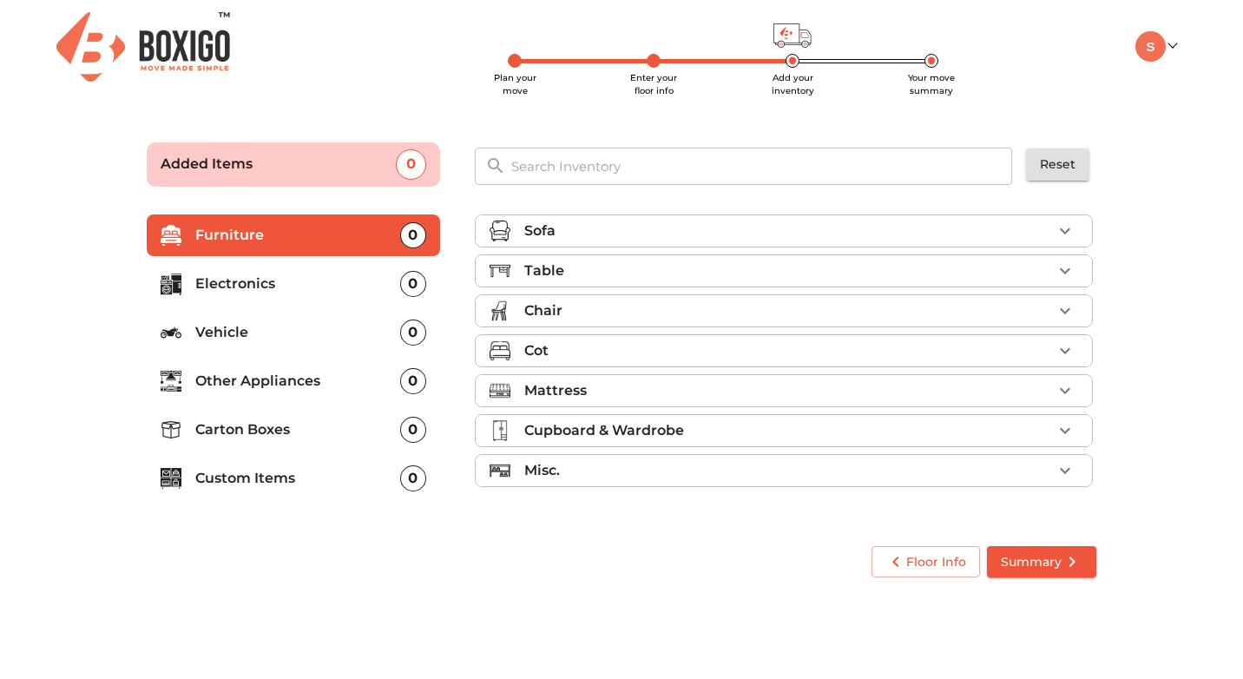
click at [644, 303] on div "Chair" at bounding box center [788, 310] width 528 height 21
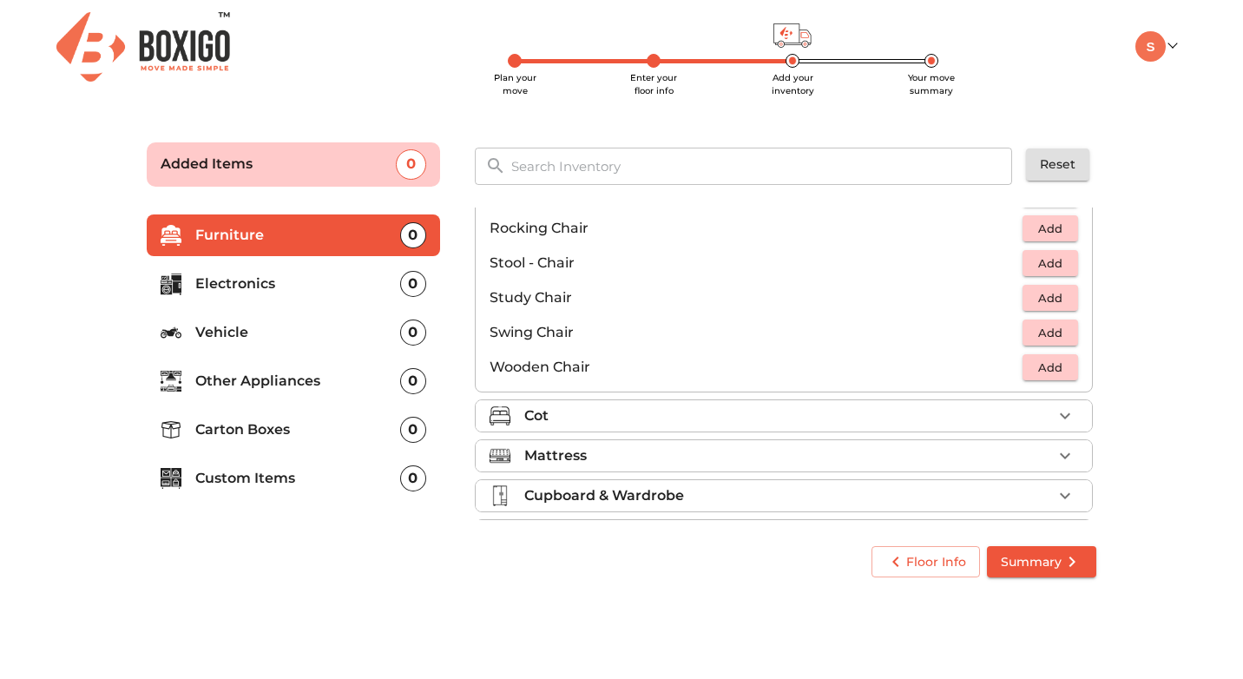
scroll to position [725, 0]
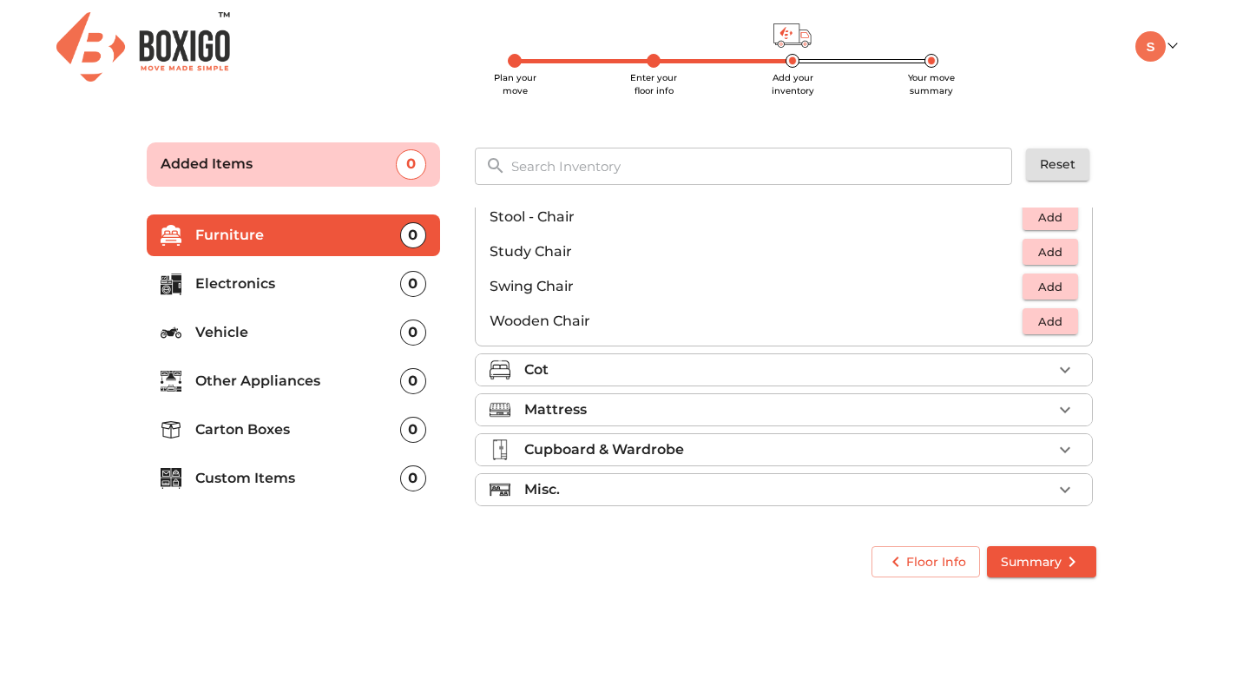
click at [1013, 369] on div "Cot" at bounding box center [788, 369] width 528 height 21
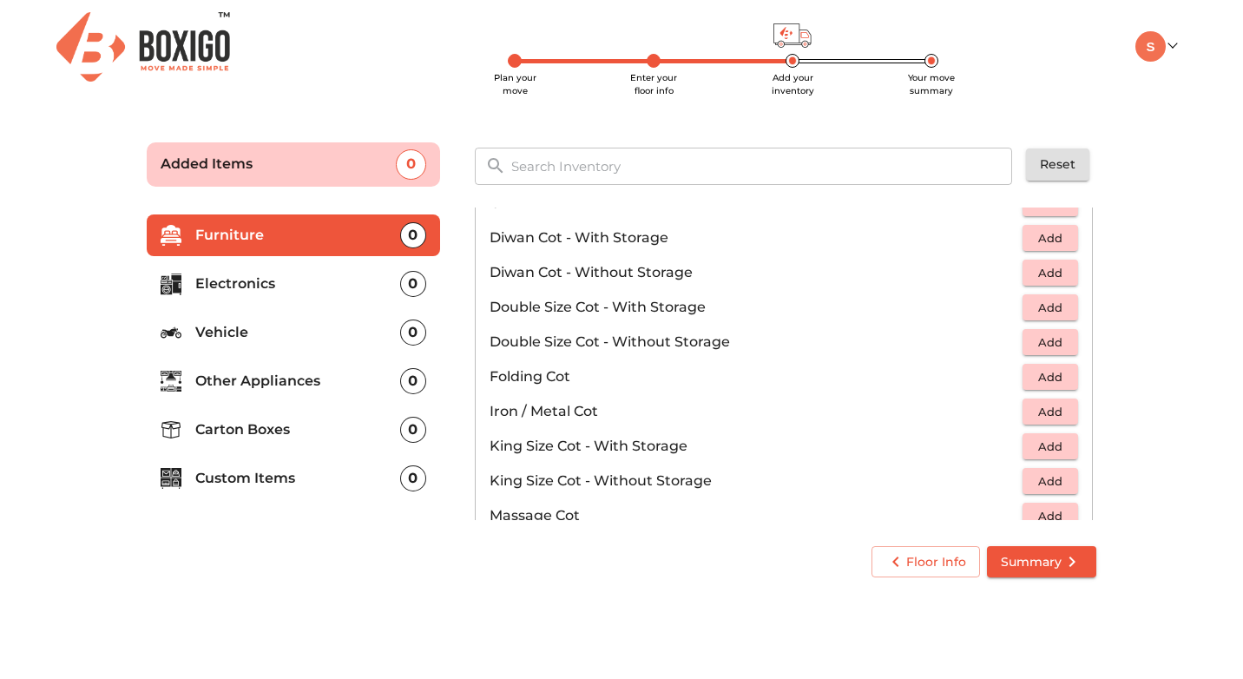
scroll to position [271, 0]
